Goal: Navigation & Orientation: Find specific page/section

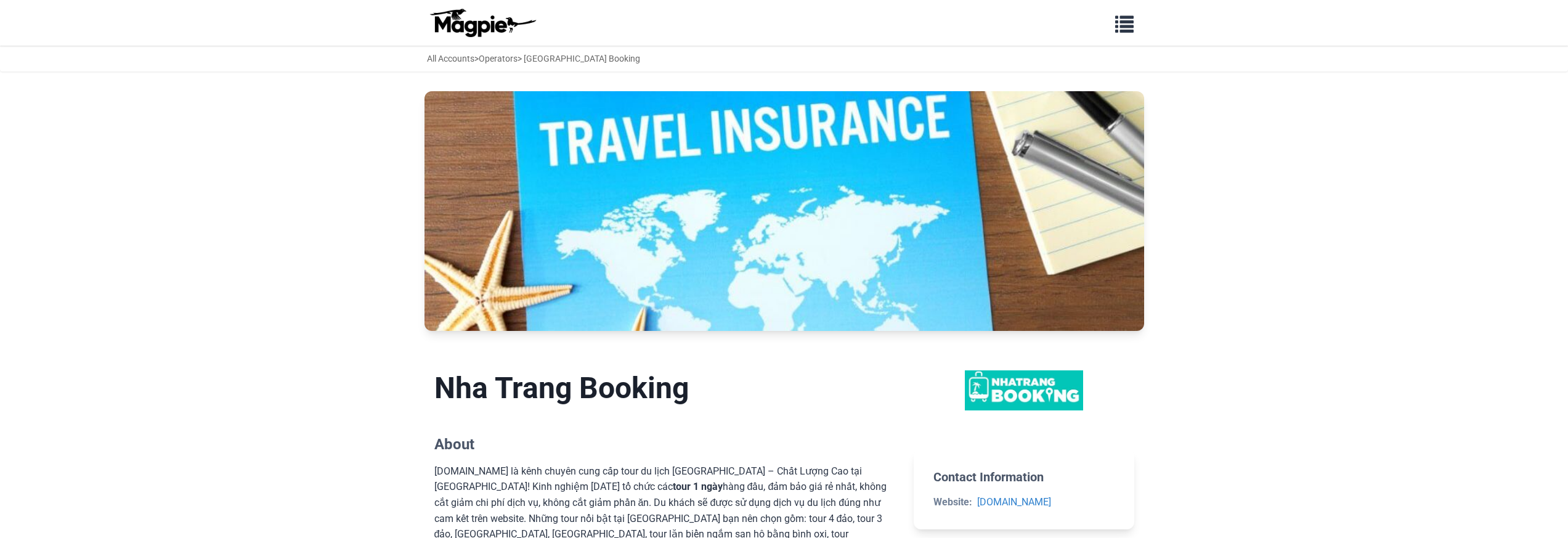
scroll to position [280, 0]
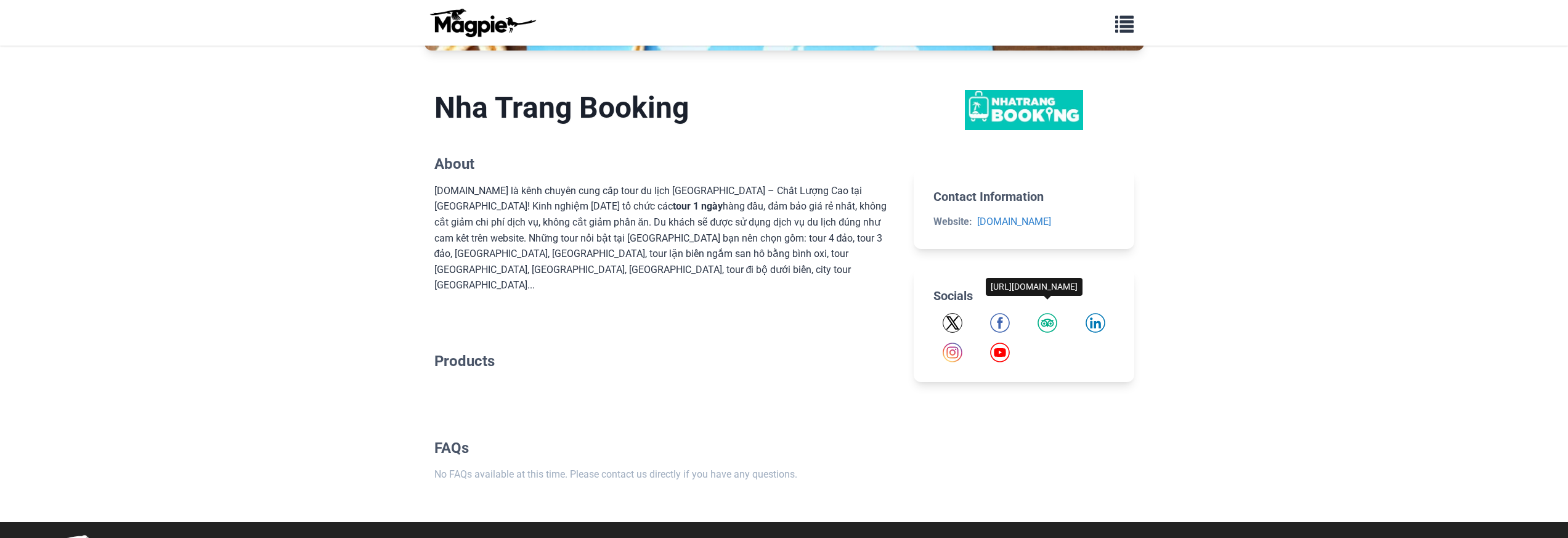
click at [1046, 320] on img "Tripadvisor" at bounding box center [1047, 323] width 20 height 20
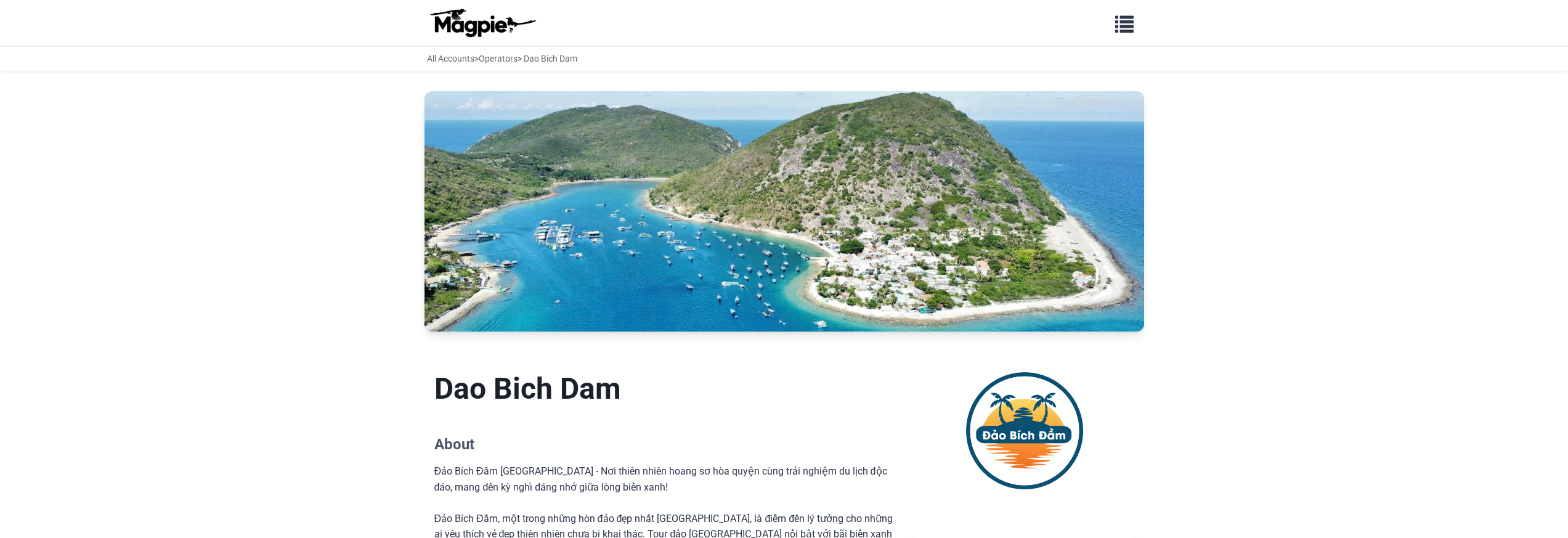
click at [451, 22] on img at bounding box center [482, 23] width 111 height 30
click at [557, 56] on div "All Accounts > Operators > Dao Bich Dam" at bounding box center [502, 58] width 150 height 14
click at [450, 59] on link "All Accounts" at bounding box center [451, 58] width 47 height 10
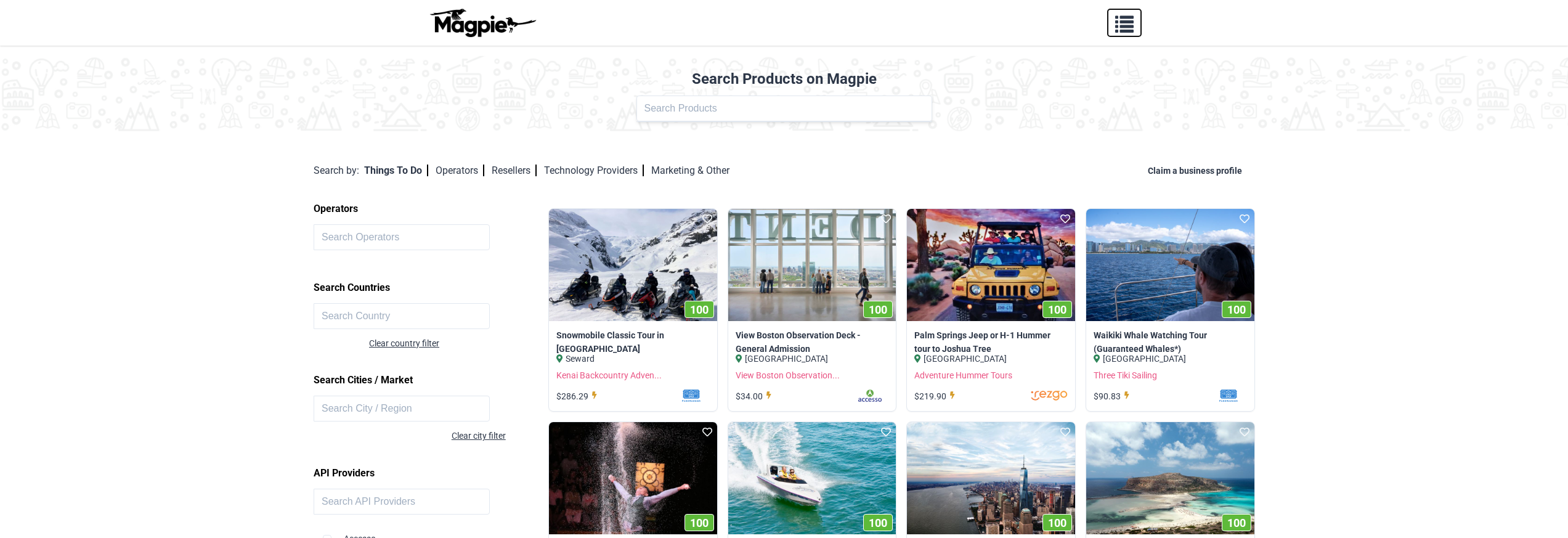
click at [1130, 19] on span "button" at bounding box center [1124, 21] width 18 height 18
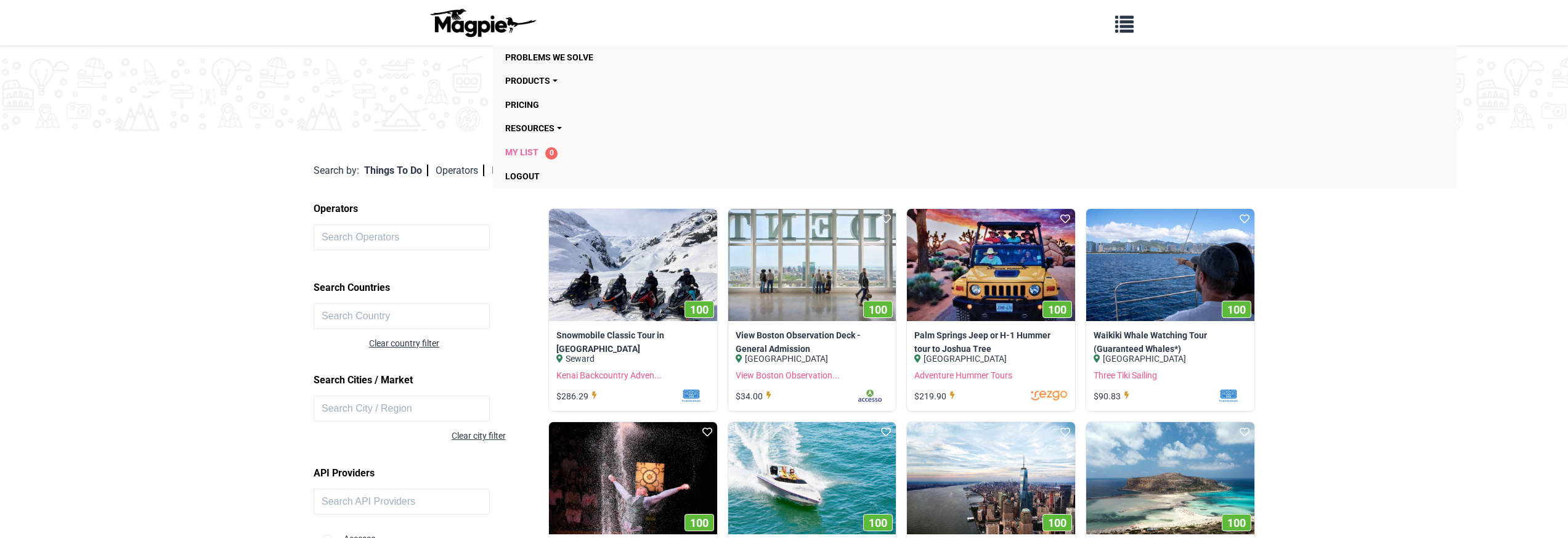
click at [511, 150] on span "My List" at bounding box center [522, 152] width 33 height 10
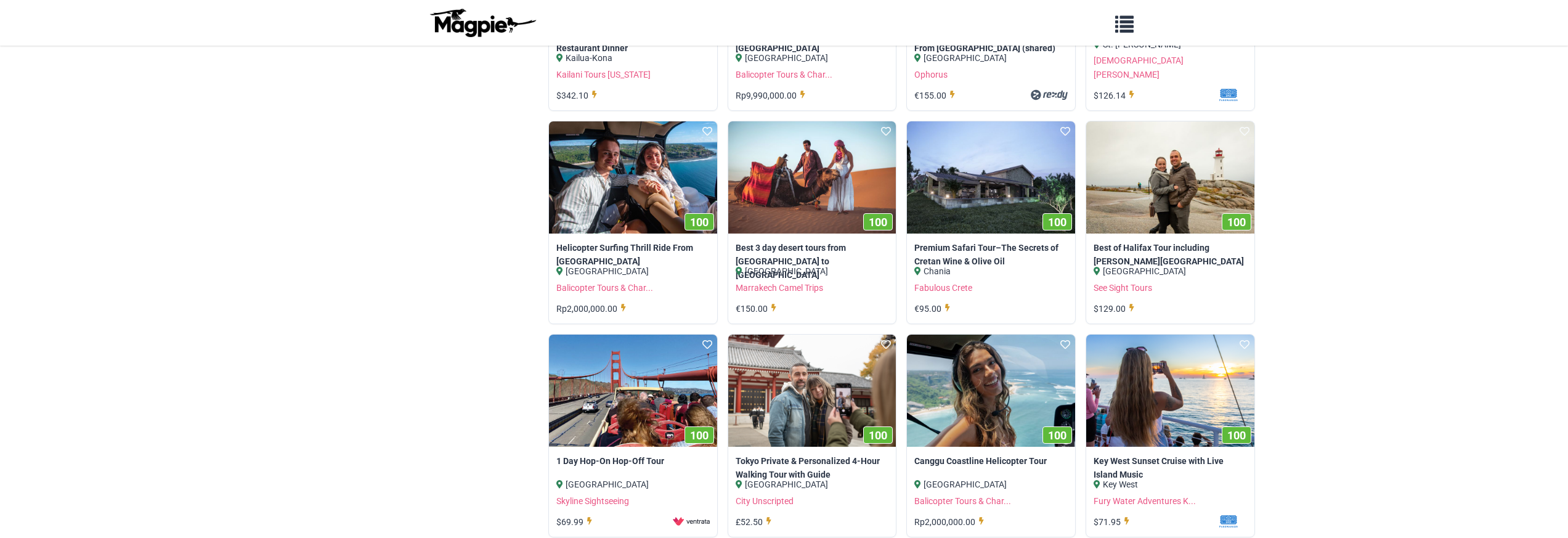
scroll to position [203, 0]
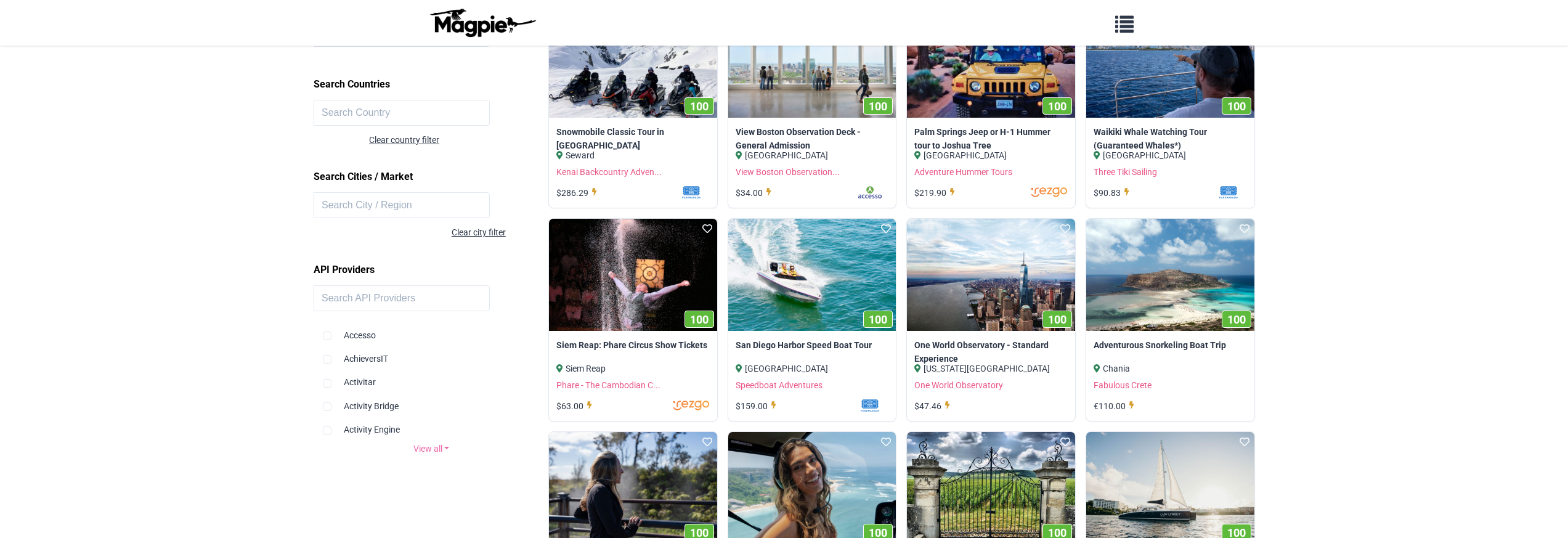
click at [499, 18] on img at bounding box center [482, 23] width 111 height 30
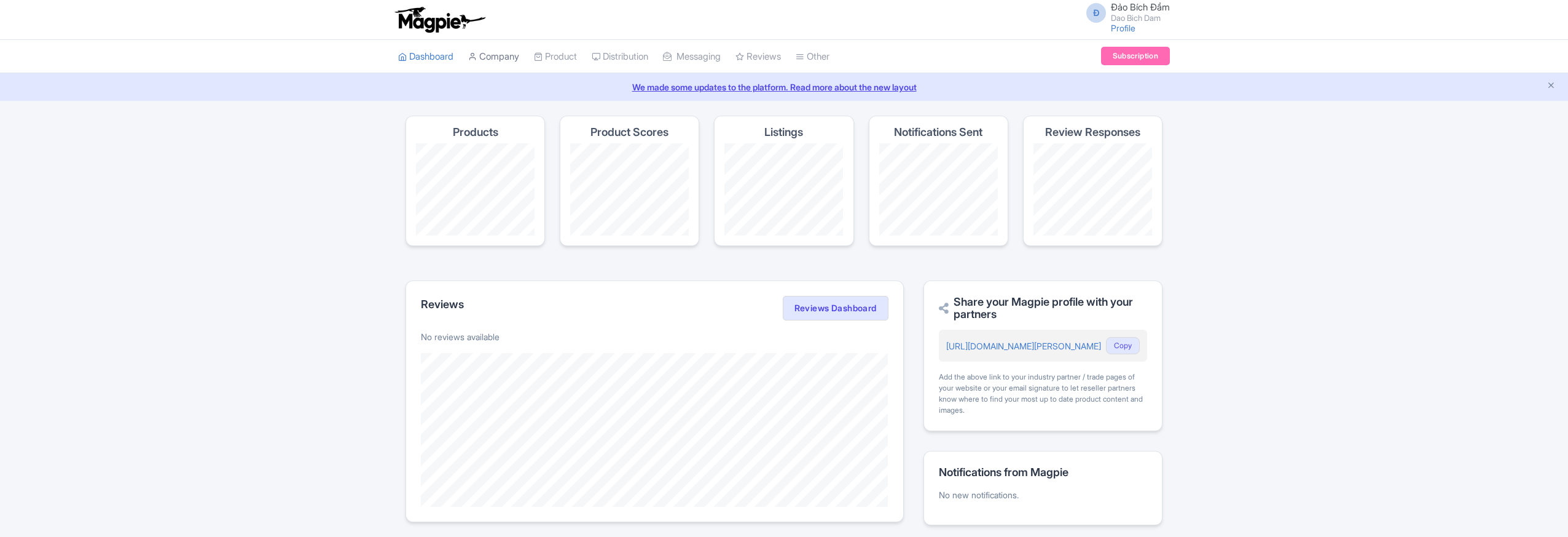
click at [504, 57] on link "Company" at bounding box center [493, 57] width 51 height 34
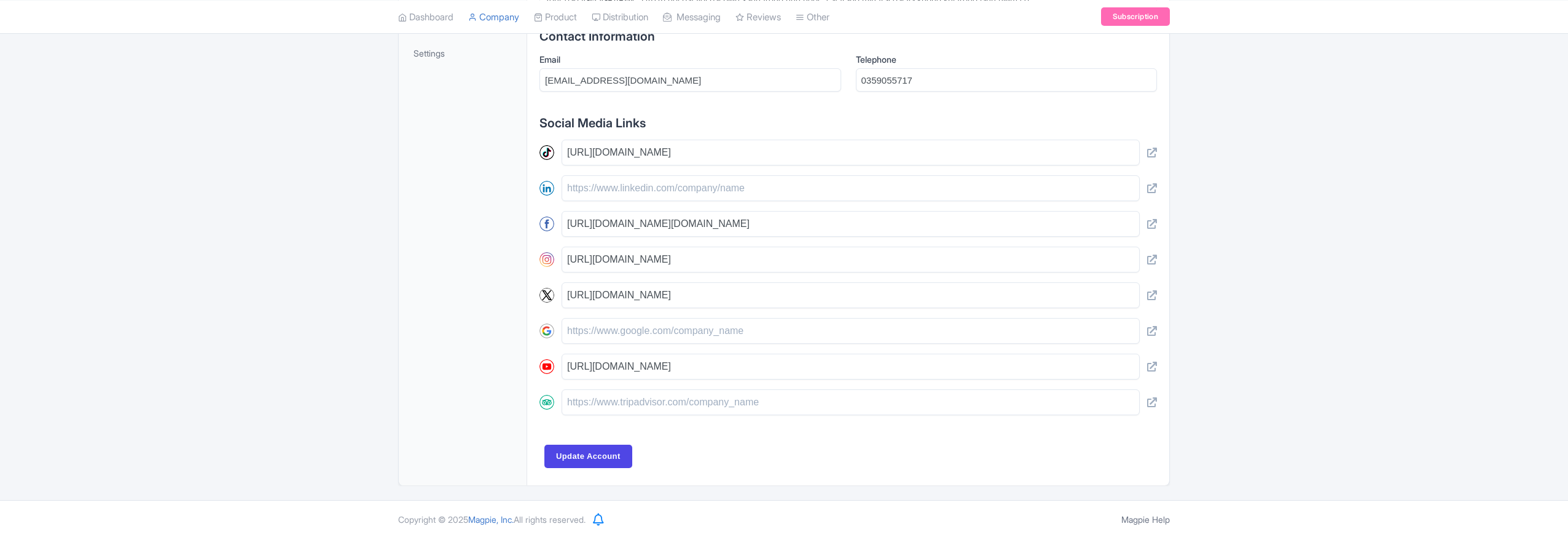
scroll to position [479, 0]
